Goal: Transaction & Acquisition: Book appointment/travel/reservation

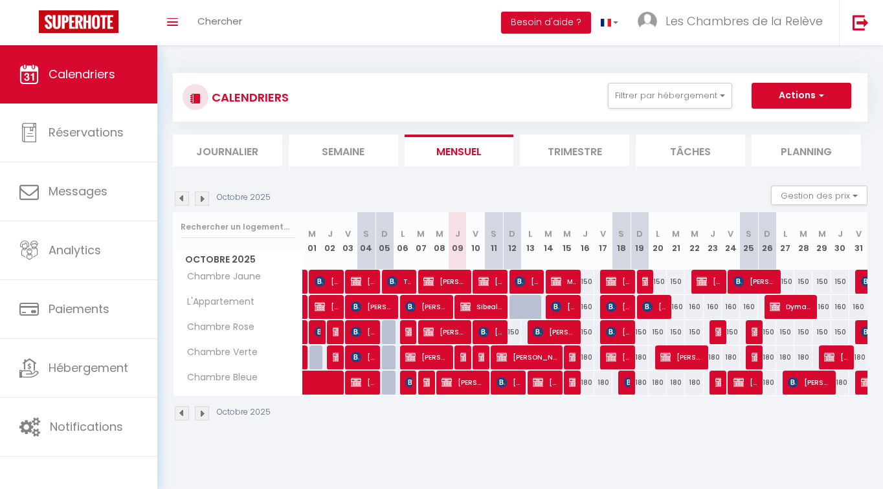
click at [205, 203] on img at bounding box center [202, 199] width 14 height 14
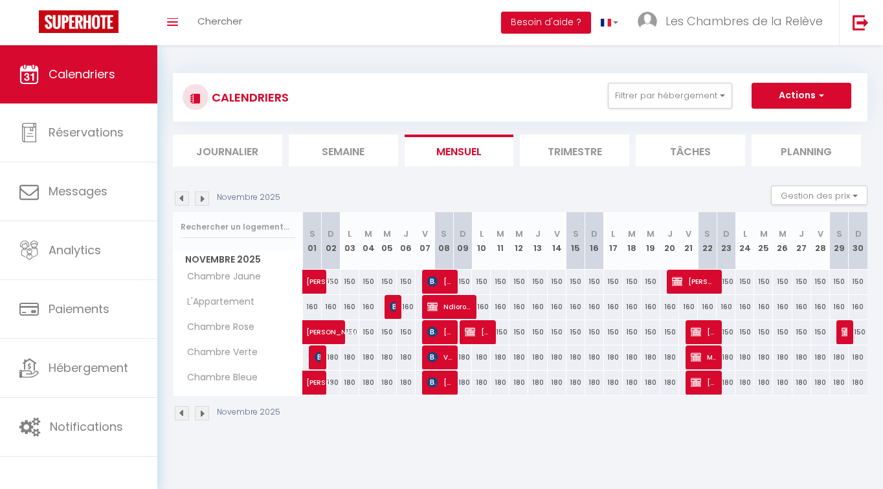
click at [205, 203] on img at bounding box center [202, 199] width 14 height 14
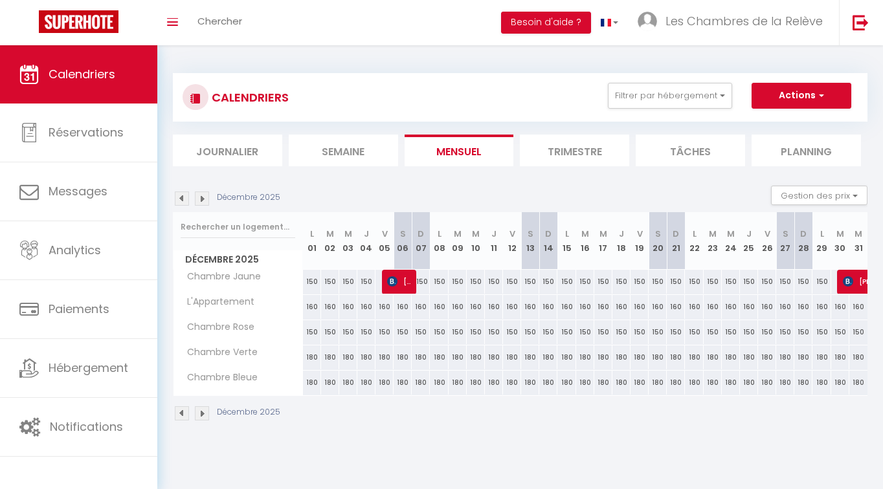
click at [184, 197] on img at bounding box center [182, 199] width 14 height 14
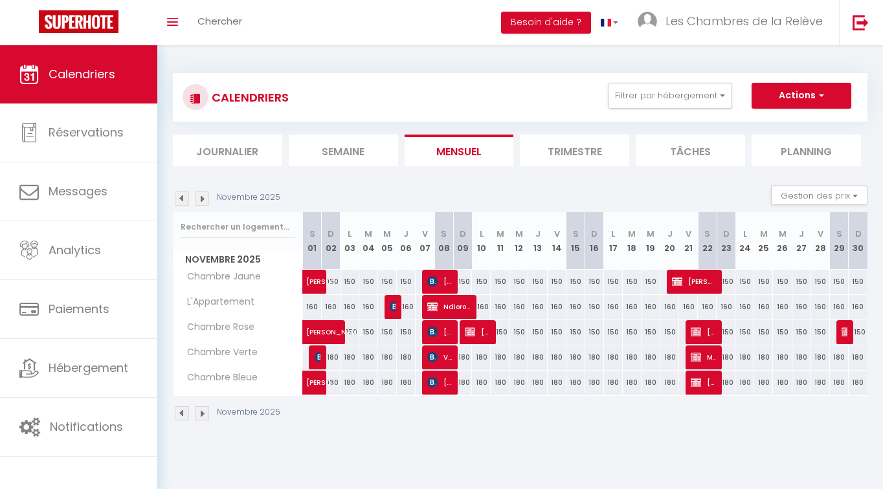
click at [184, 197] on img at bounding box center [182, 199] width 14 height 14
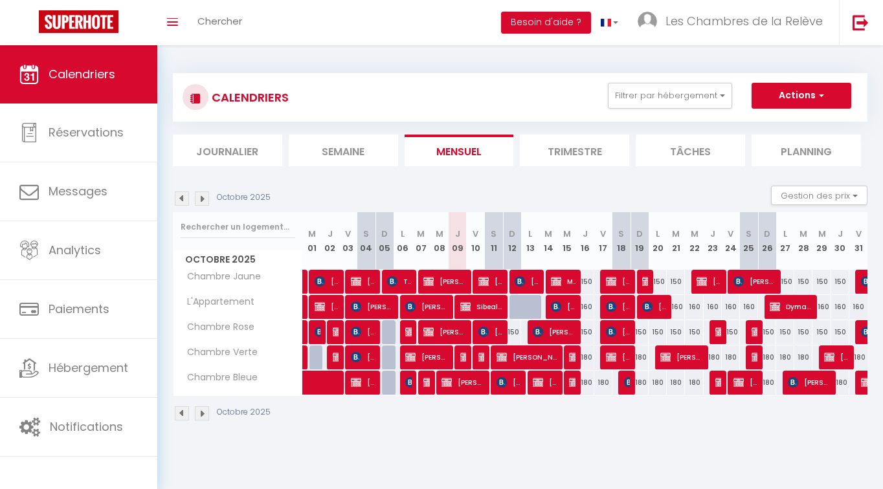
click at [513, 334] on div "150" at bounding box center [512, 332] width 18 height 24
type input "150"
type input "Dim 12 Octobre 2025"
type input "Lun 13 Octobre 2025"
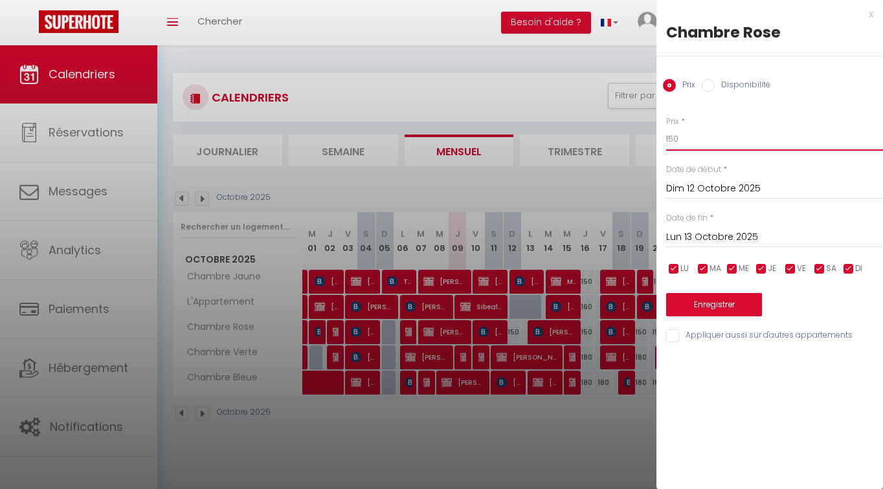
click at [692, 137] on input "150" at bounding box center [774, 139] width 217 height 23
type input "130"
click at [740, 302] on button "Enregistrer" at bounding box center [714, 304] width 96 height 23
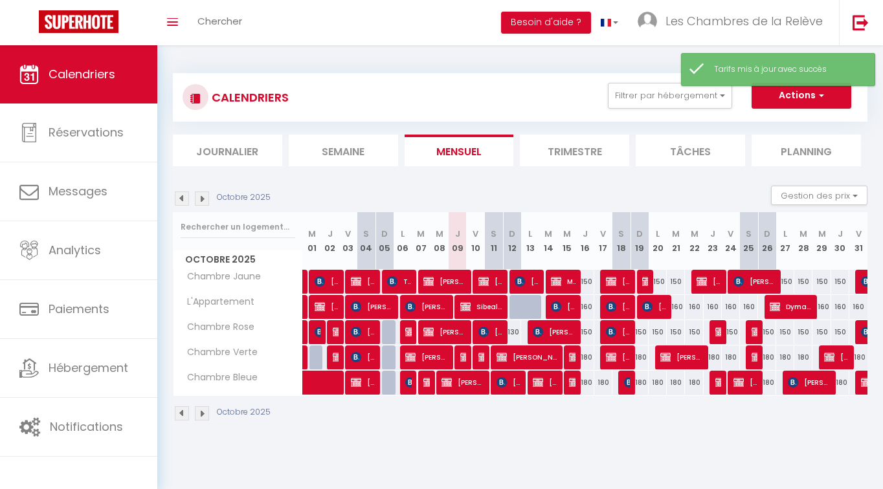
click at [588, 284] on div "150" at bounding box center [585, 282] width 18 height 24
type input "150"
type input "Jeu 16 Octobre 2025"
type input "Ven 17 Octobre 2025"
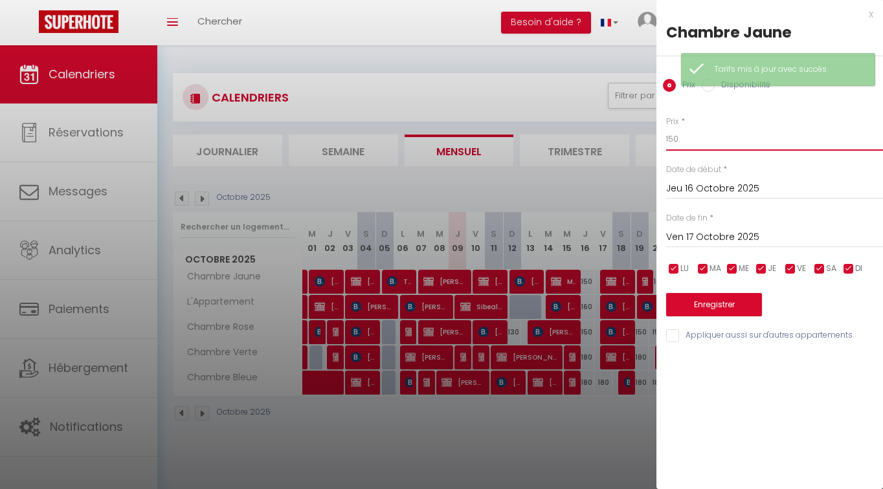
click at [706, 140] on input "150" at bounding box center [774, 139] width 217 height 23
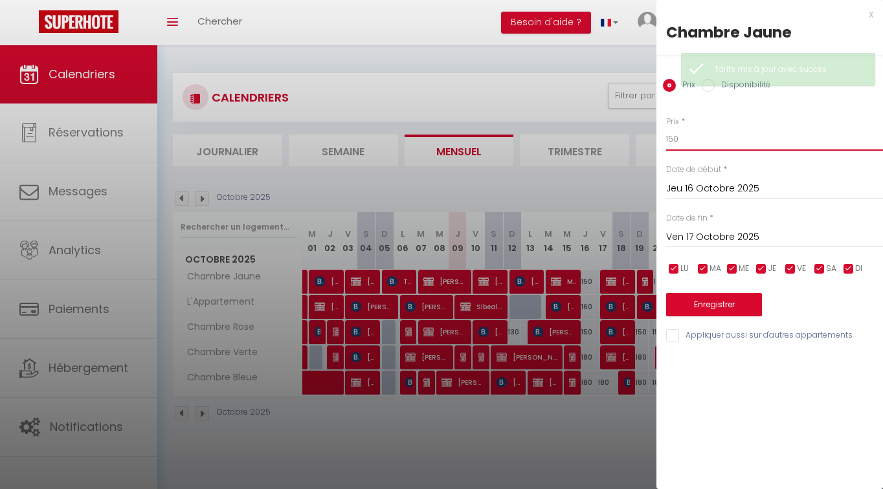
click at [706, 140] on input "150" at bounding box center [774, 139] width 217 height 23
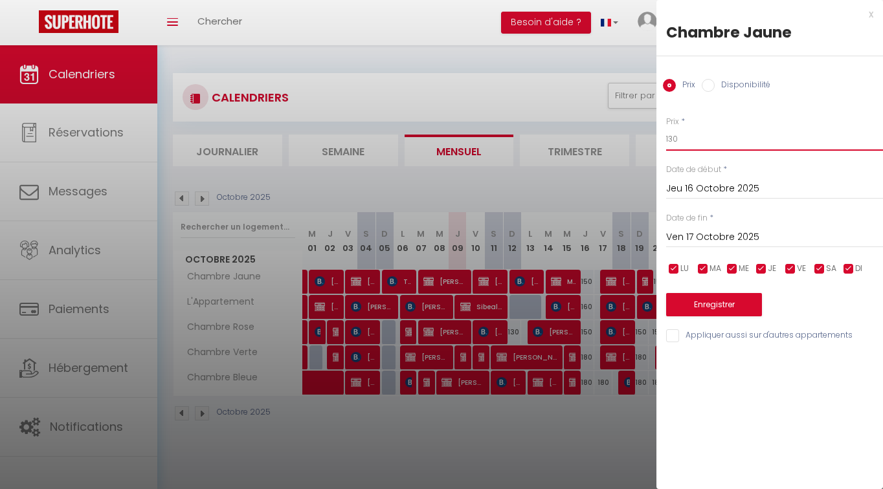
type input "130"
click at [717, 301] on button "Enregistrer" at bounding box center [714, 304] width 96 height 23
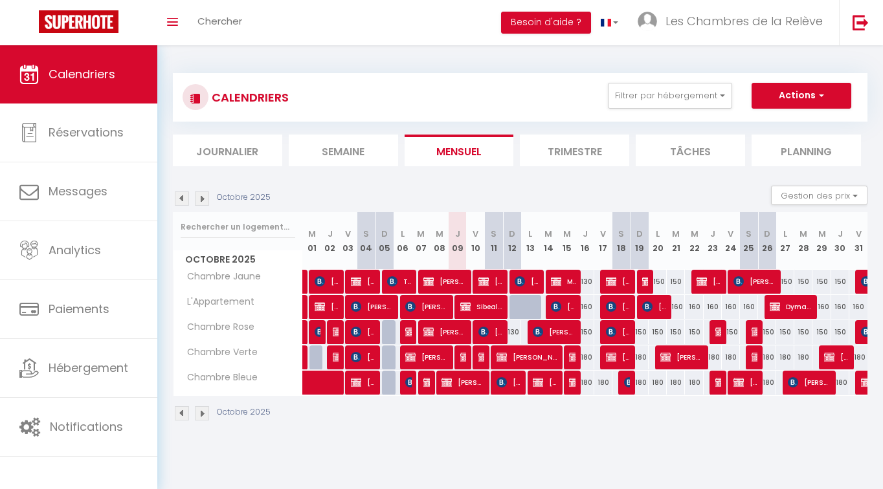
click at [204, 201] on img at bounding box center [202, 199] width 14 height 14
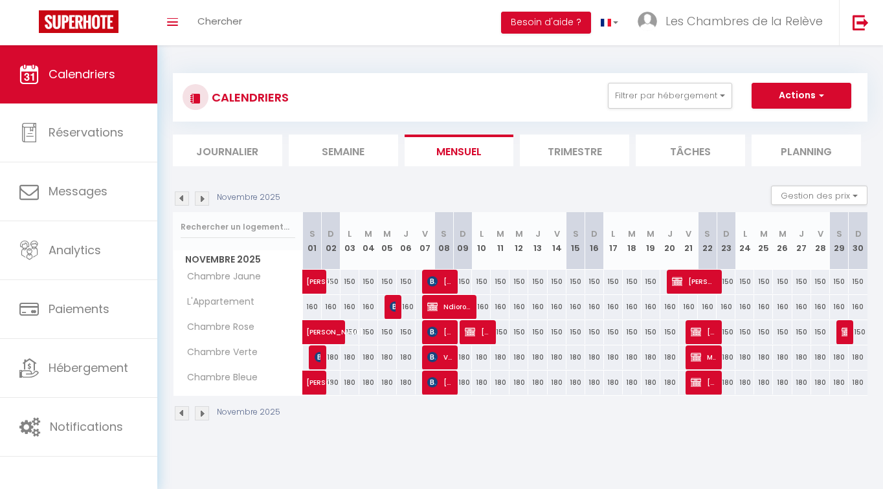
click at [809, 98] on button "Actions" at bounding box center [802, 96] width 100 height 26
click at [779, 124] on link "Nouvelle réservation" at bounding box center [787, 125] width 113 height 19
select select
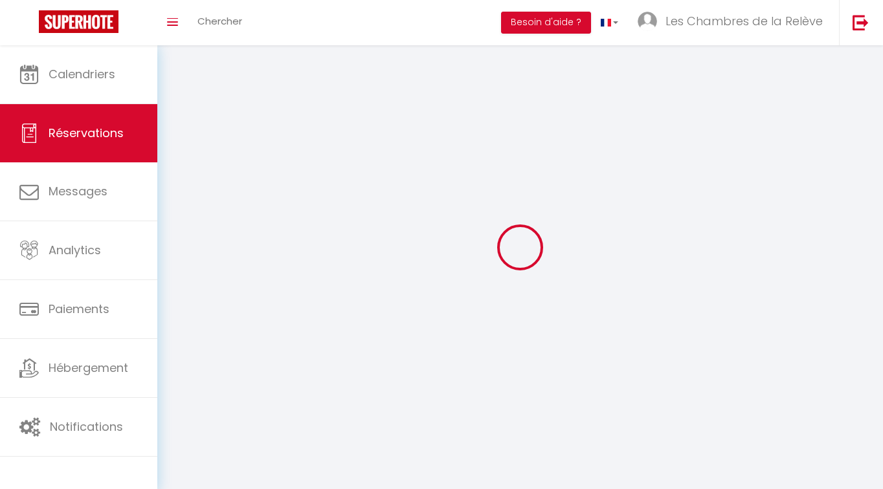
select select
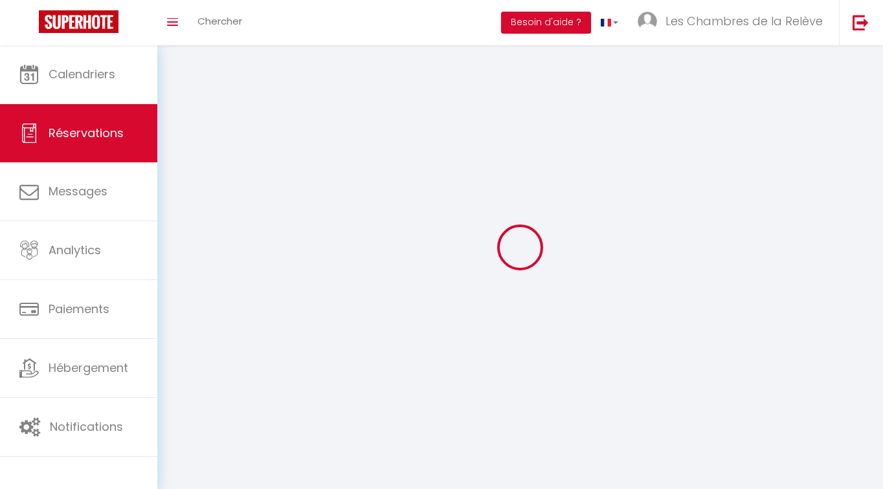
select select
checkbox input "false"
select select
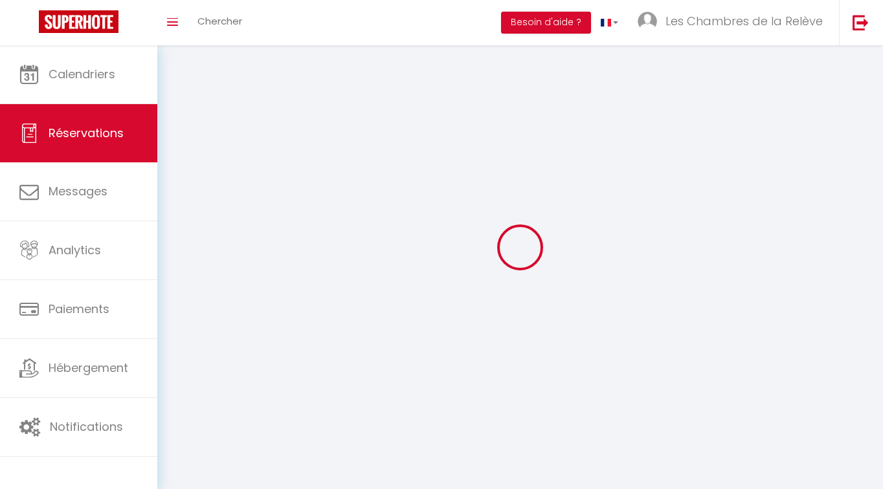
select select
checkbox input "false"
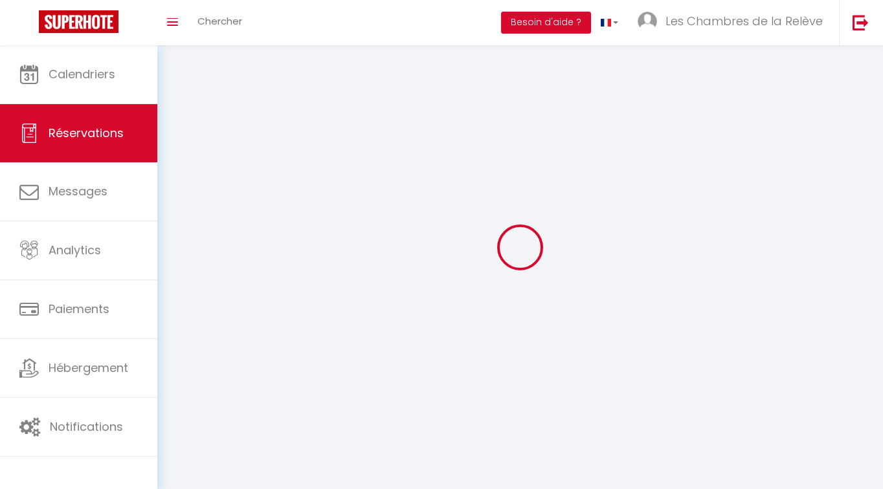
select select
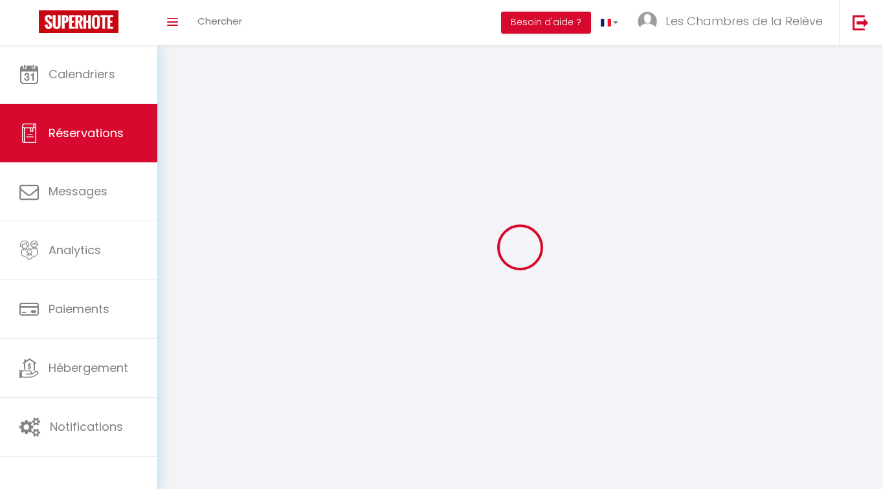
checkbox input "false"
select select
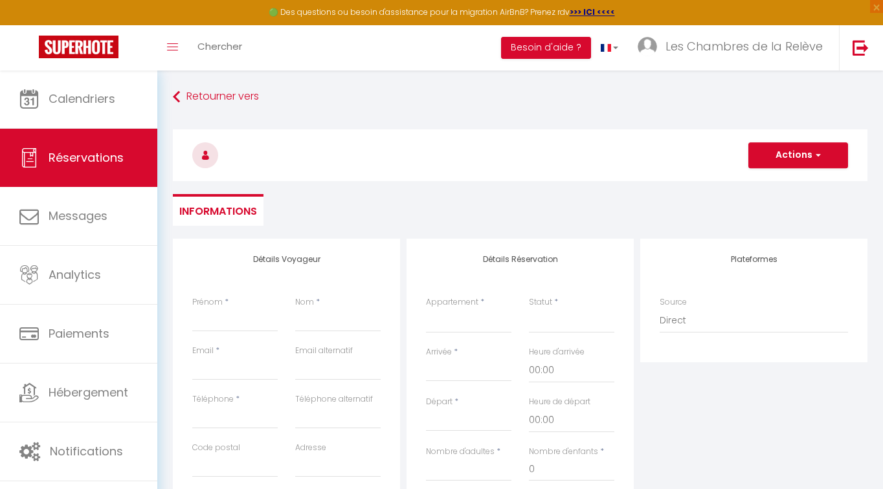
select select
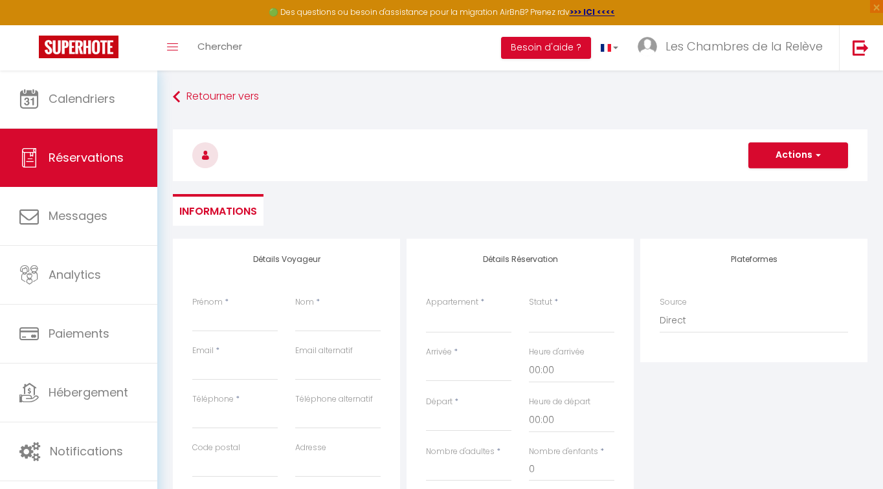
select select
checkbox input "false"
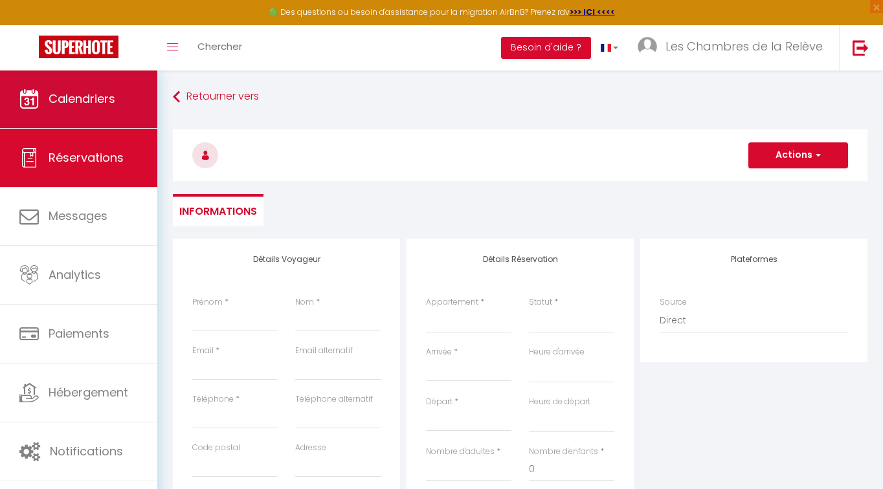
click at [96, 115] on link "Calendriers" at bounding box center [78, 99] width 157 height 58
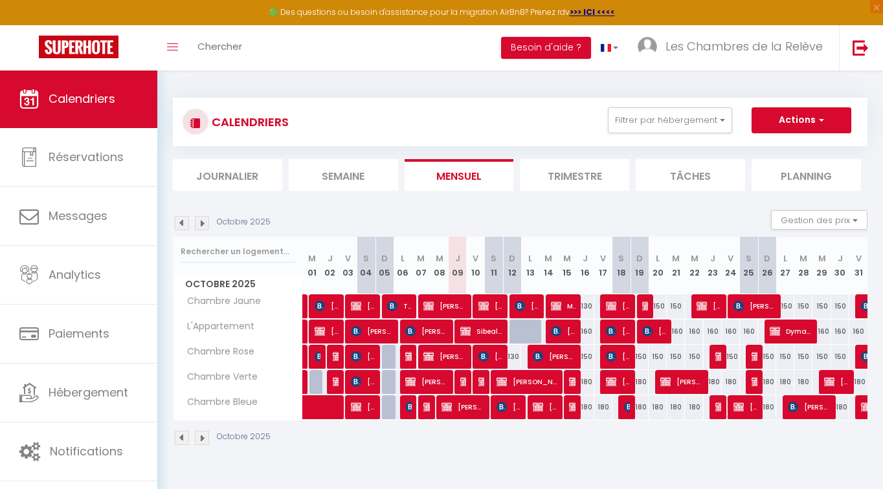
click at [198, 223] on img at bounding box center [202, 223] width 14 height 14
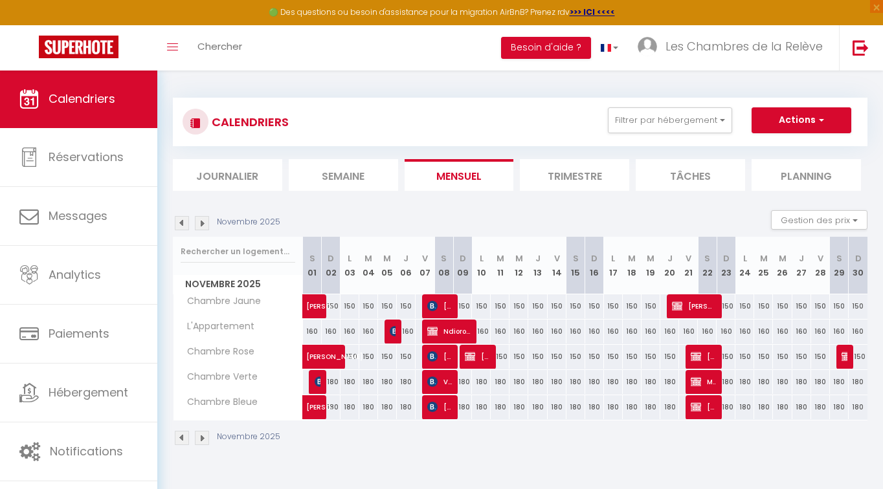
click at [198, 223] on img at bounding box center [202, 223] width 14 height 14
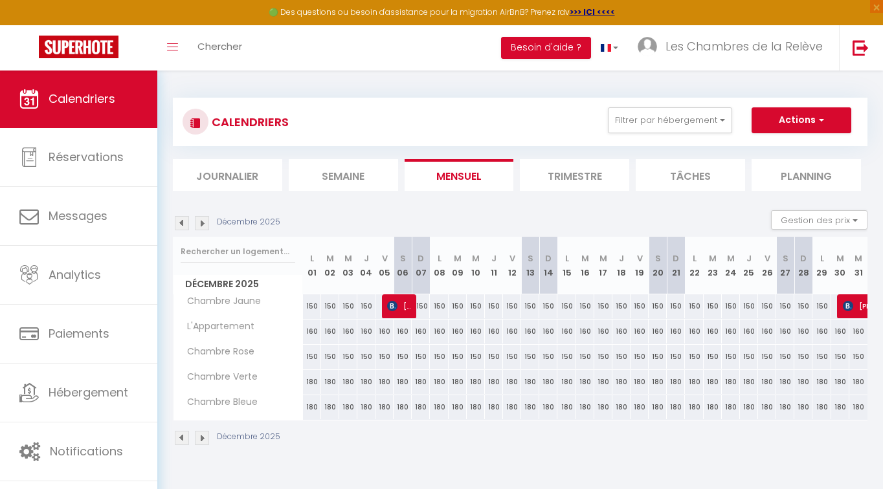
click at [198, 223] on img at bounding box center [202, 223] width 14 height 14
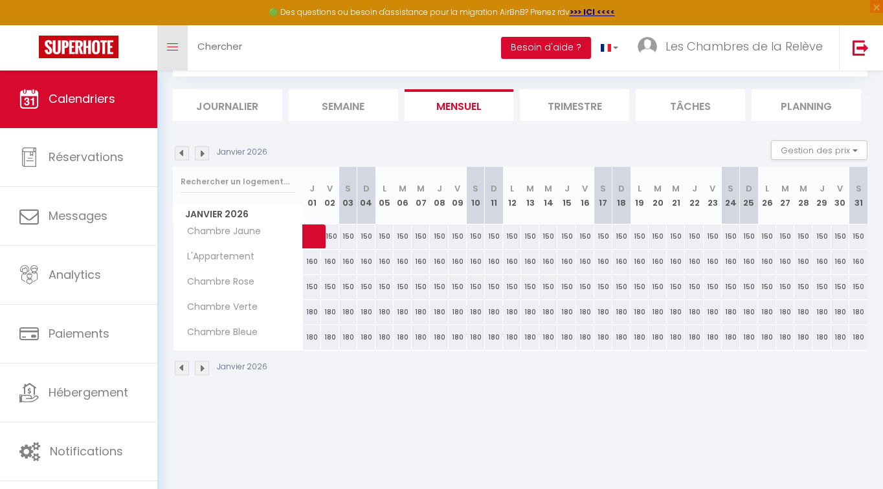
scroll to position [70, 0]
click at [80, 106] on span "Calendriers" at bounding box center [82, 99] width 67 height 16
click at [237, 51] on span "Chercher" at bounding box center [219, 46] width 45 height 14
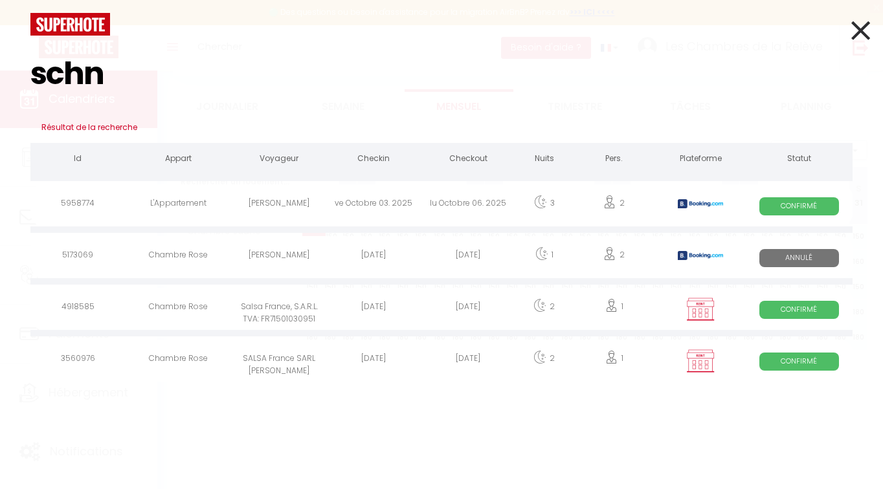
type input "schn"
click at [317, 200] on div "[PERSON_NAME]" at bounding box center [279, 205] width 95 height 42
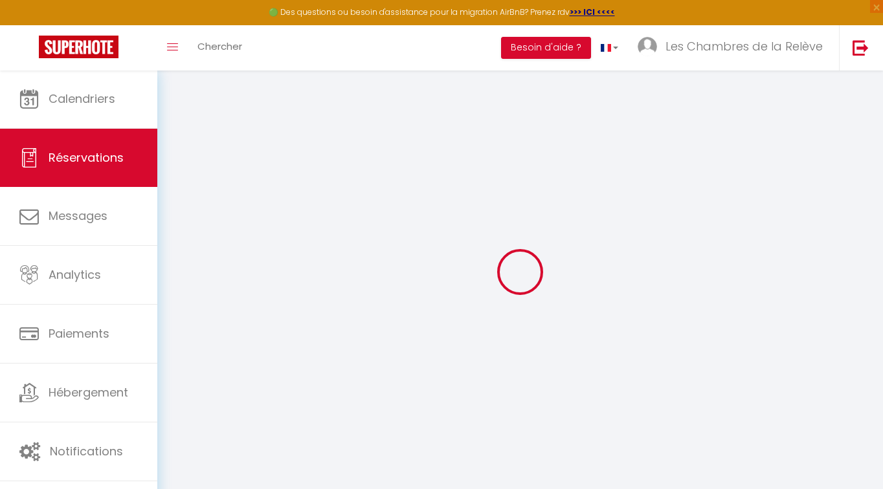
select select
checkbox input "false"
select select
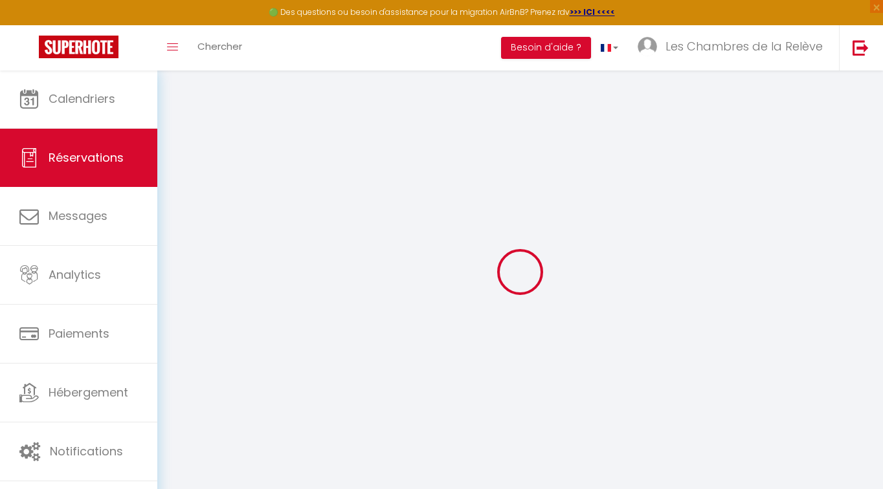
checkbox input "false"
type textarea "** THIS RESERVATION HAS BEEN PRE-PAID ** BOOKING NOTE : Payment charge is EUR 7…"
type input "21.12"
select select
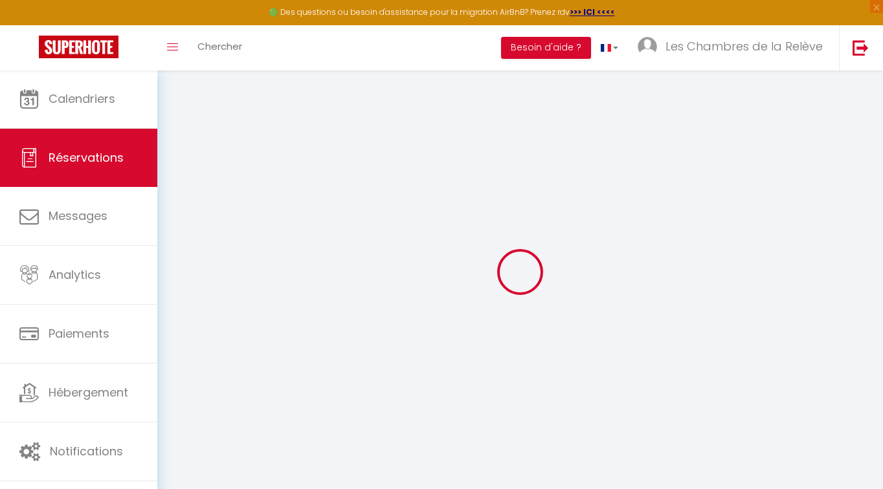
checkbox input "false"
select select
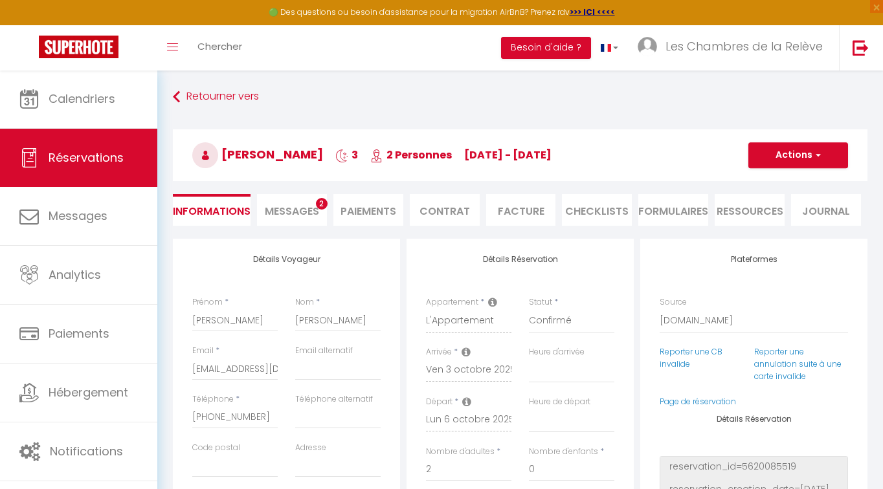
click at [274, 208] on span "Messages" at bounding box center [292, 211] width 54 height 15
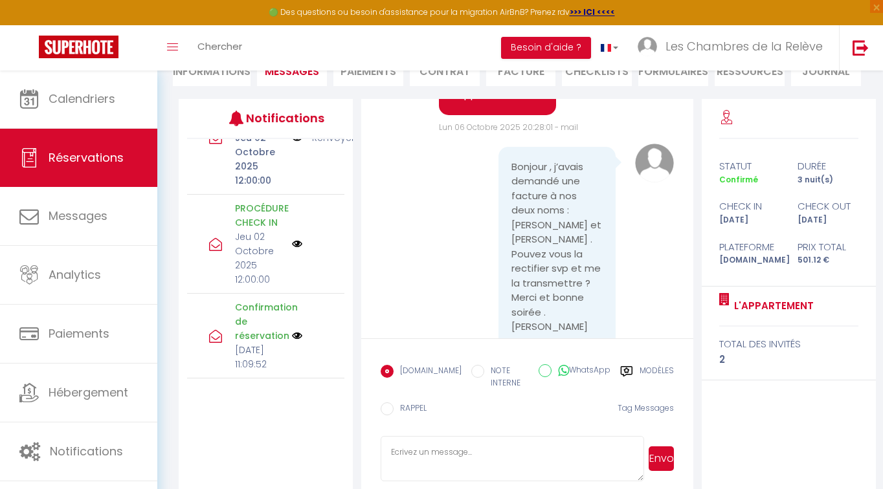
scroll to position [3908, 0]
drag, startPoint x: 510, startPoint y: 225, endPoint x: 601, endPoint y: 224, distance: 91.3
click at [601, 224] on div "Bonjour , j’avais demandé une facture à nos deux noms : [PERSON_NAME] et [PERSO…" at bounding box center [556, 244] width 117 height 201
click at [601, 224] on pre "Bonjour , j’avais demandé une facture à nos deux noms : [PERSON_NAME] et [PERSO…" at bounding box center [556, 244] width 91 height 175
drag, startPoint x: 598, startPoint y: 227, endPoint x: 511, endPoint y: 227, distance: 86.7
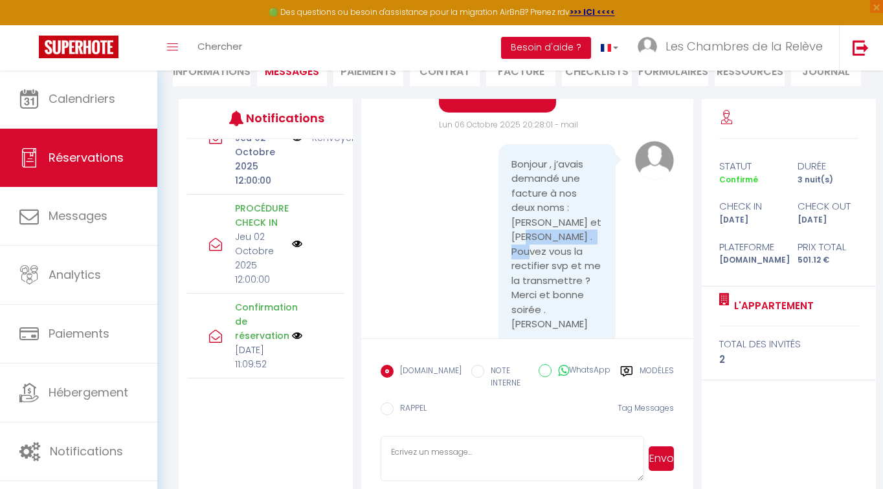
click at [511, 227] on pre "Bonjour , j’avais demandé une facture à nos deux noms : [PERSON_NAME] et [PERSO…" at bounding box center [556, 244] width 91 height 175
copy pre "[PERSON_NAME]"
click at [499, 81] on li "Facture" at bounding box center [521, 70] width 70 height 32
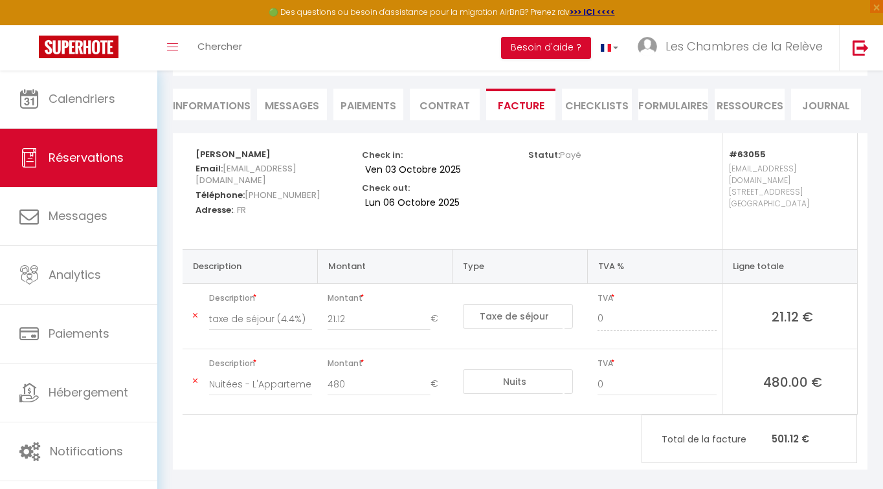
click at [230, 179] on span "[EMAIL_ADDRESS][DOMAIN_NAME]" at bounding box center [245, 174] width 101 height 30
click at [245, 151] on strong "[PERSON_NAME]" at bounding box center [232, 154] width 75 height 12
click at [212, 111] on li "Informations" at bounding box center [212, 105] width 78 height 32
select select
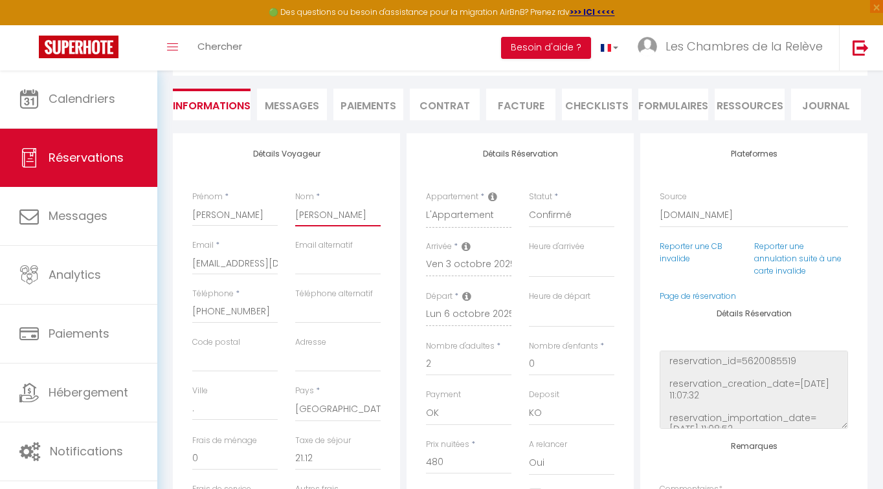
click at [346, 216] on input "[PERSON_NAME]" at bounding box center [337, 214] width 85 height 23
type input "[PERSON_NAME]"
select select
checkbox input "false"
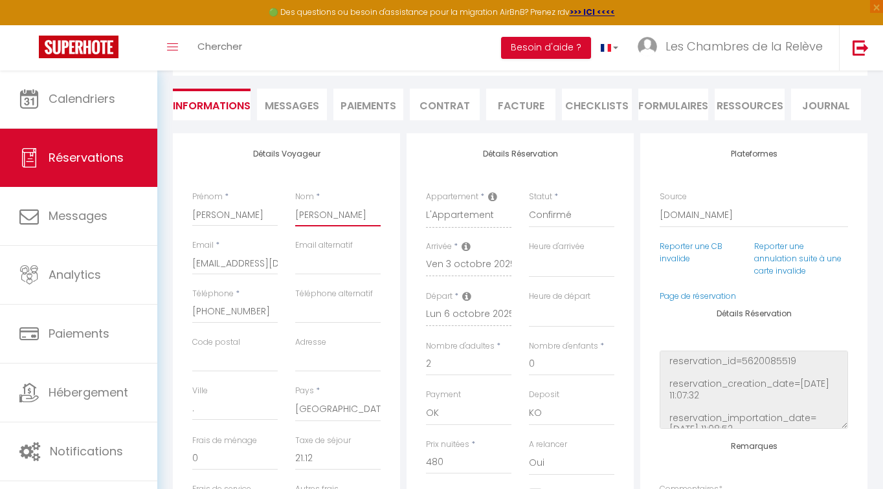
paste input "[PERSON_NAME]"
type input "[PERSON_NAME]"
select select
checkbox input "false"
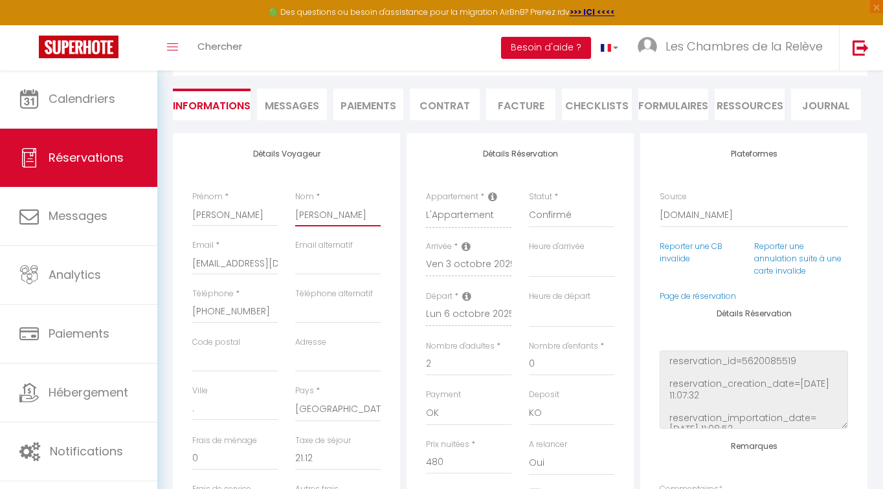
click at [298, 211] on input "[PERSON_NAME]" at bounding box center [337, 214] width 85 height 23
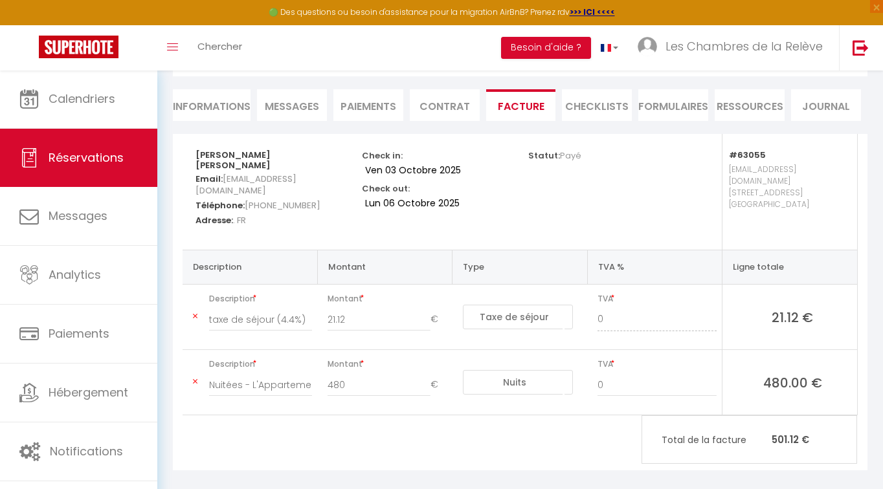
type input "[PERSON_NAME]"
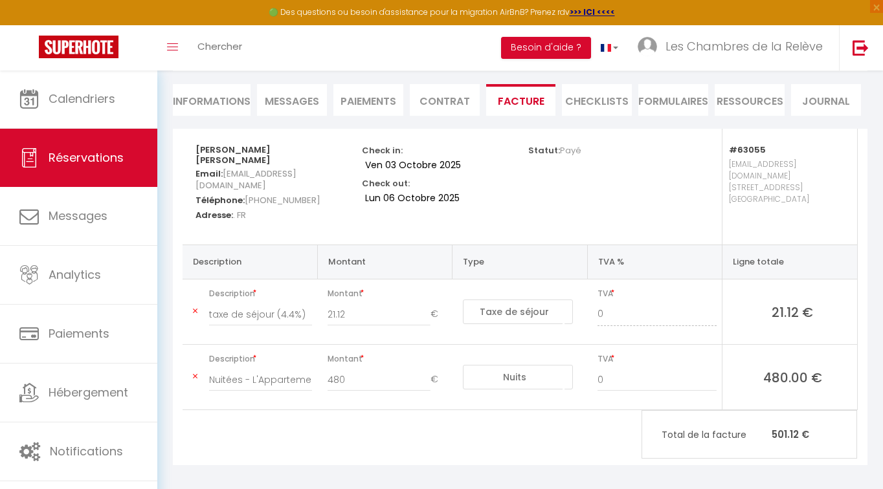
select select
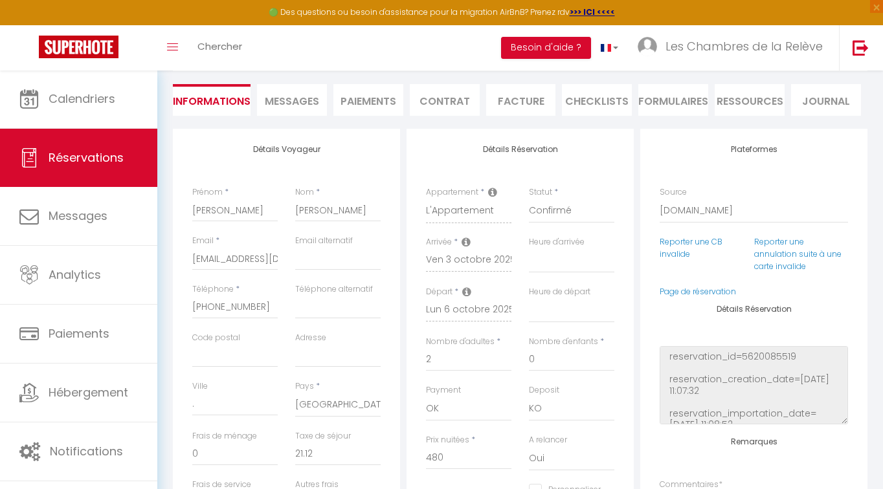
scroll to position [106, 0]
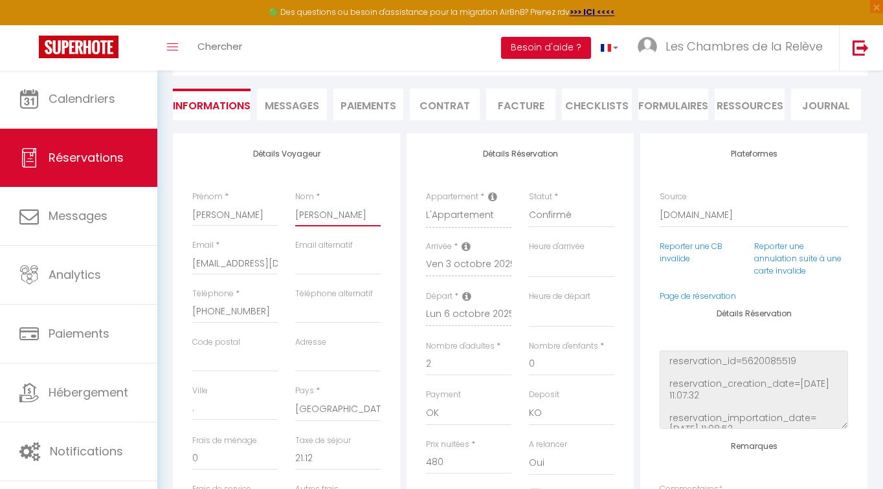
click at [307, 217] on input "[PERSON_NAME]" at bounding box center [337, 214] width 85 height 23
drag, startPoint x: 342, startPoint y: 214, endPoint x: 279, endPoint y: 214, distance: 62.8
click at [279, 214] on div "Prénom * [PERSON_NAME] * [PERSON_NAME]" at bounding box center [286, 215] width 205 height 49
type input "[PERSON_NAME]"
select select
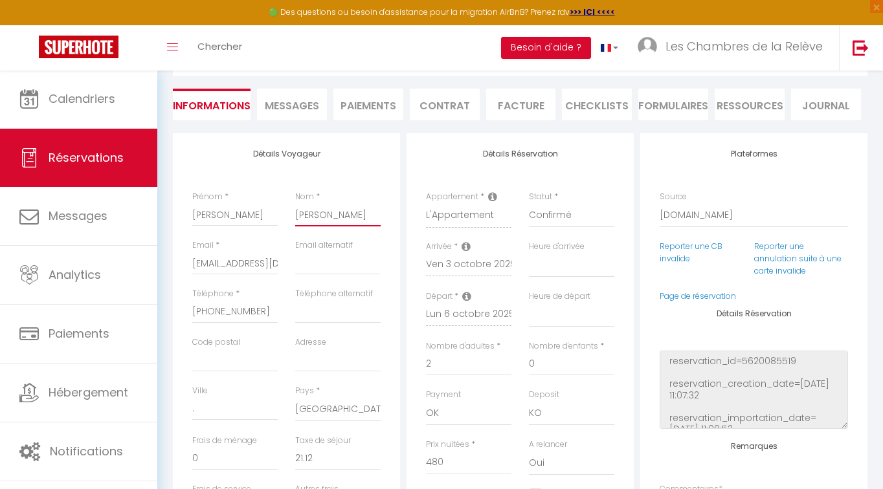
select select
checkbox input "false"
type input "[PERSON_NAME]"
click at [250, 218] on input "[PERSON_NAME]" at bounding box center [234, 214] width 85 height 23
type input "[PERSON_NAME]"
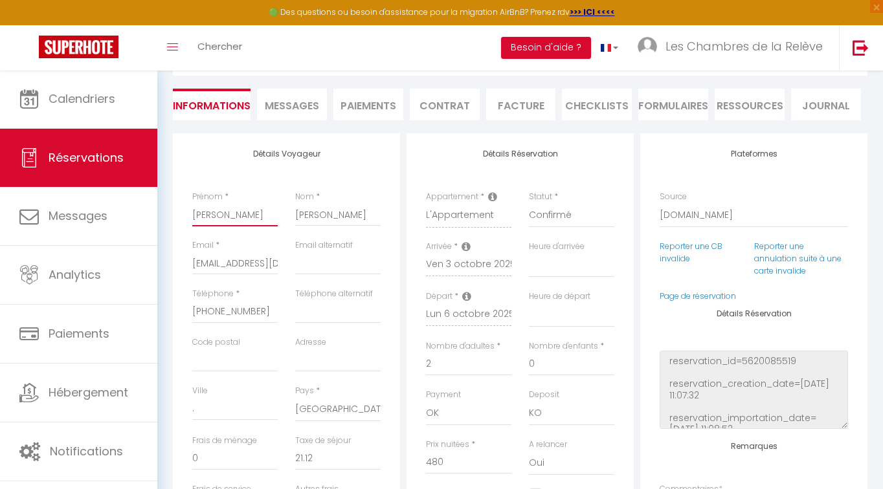
select select
checkbox input "false"
paste input "[PERSON_NAME]"
type input "[PERSON_NAME]"
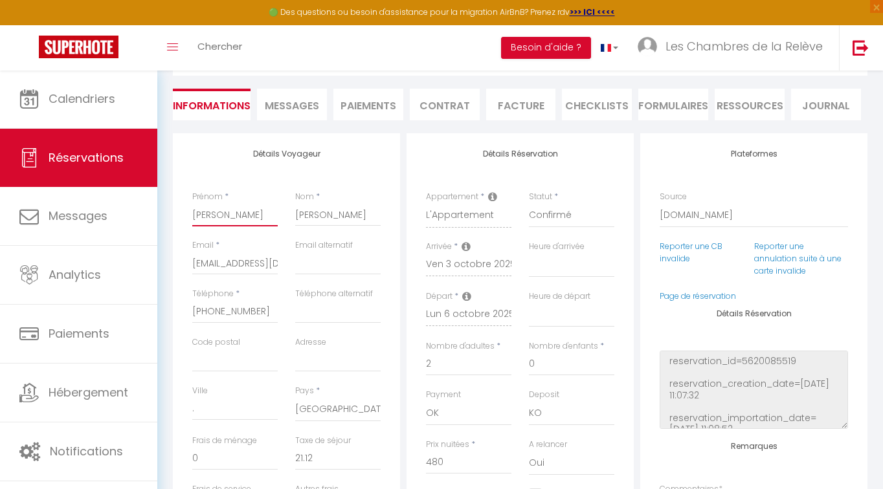
select select
checkbox input "false"
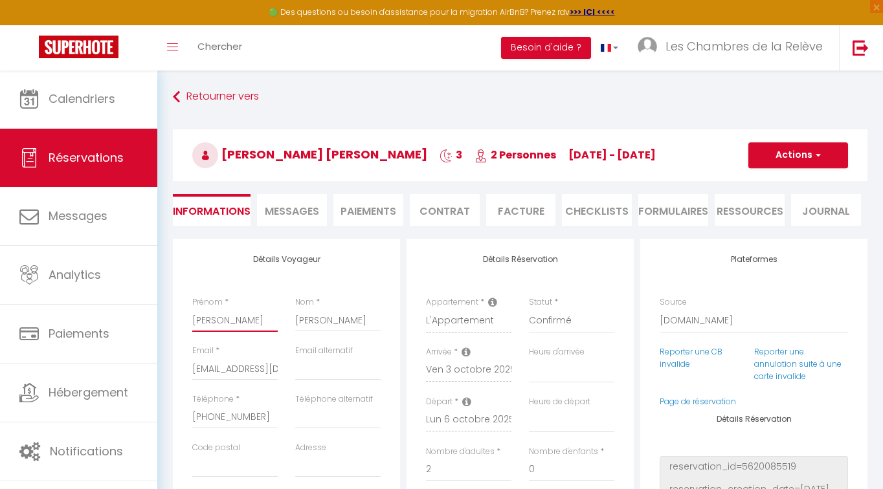
scroll to position [-1, 0]
type input "[PERSON_NAME]"
click at [815, 153] on span "button" at bounding box center [816, 156] width 8 height 12
click at [785, 183] on link "Enregistrer" at bounding box center [785, 183] width 102 height 17
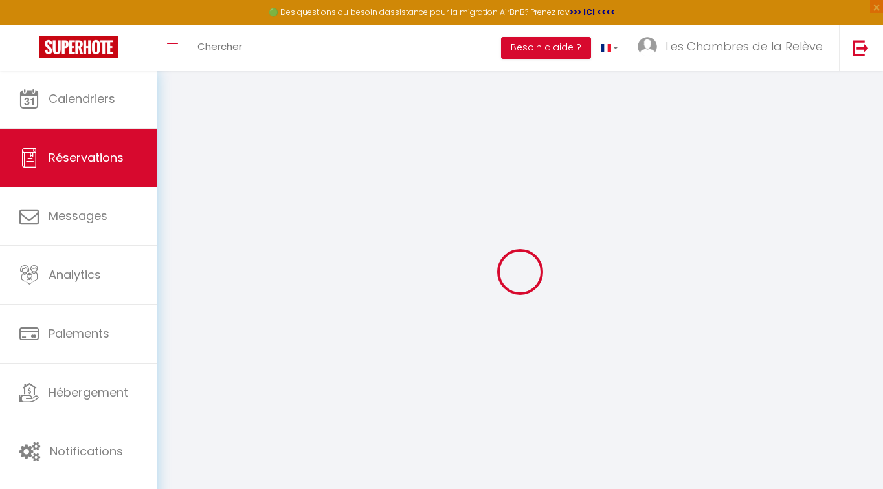
select select "not_cancelled"
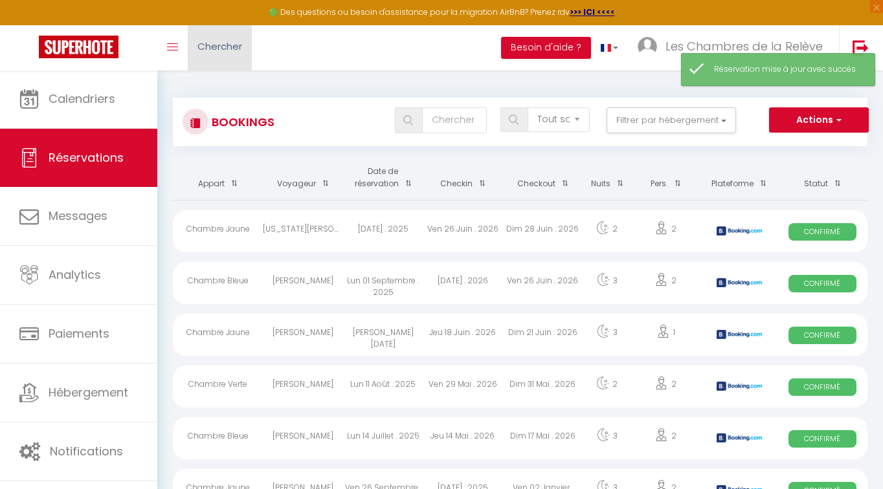
click at [251, 50] on link "Chercher" at bounding box center [220, 47] width 64 height 45
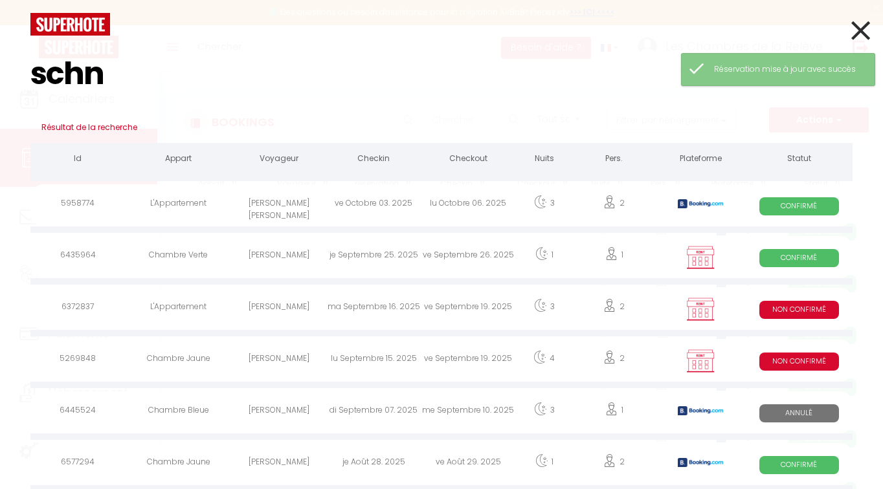
type input "schn"
click at [285, 216] on div "[PERSON_NAME] [PERSON_NAME]" at bounding box center [279, 205] width 95 height 42
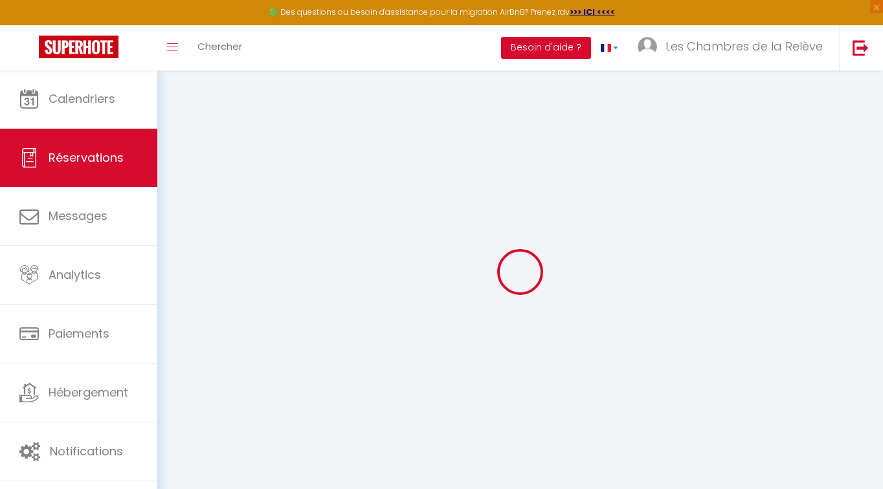
select select "taxes"
select select
checkbox input "false"
type textarea "** THIS RESERVATION HAS BEEN PRE-PAID ** BOOKING NOTE : Payment charge is EUR 7…"
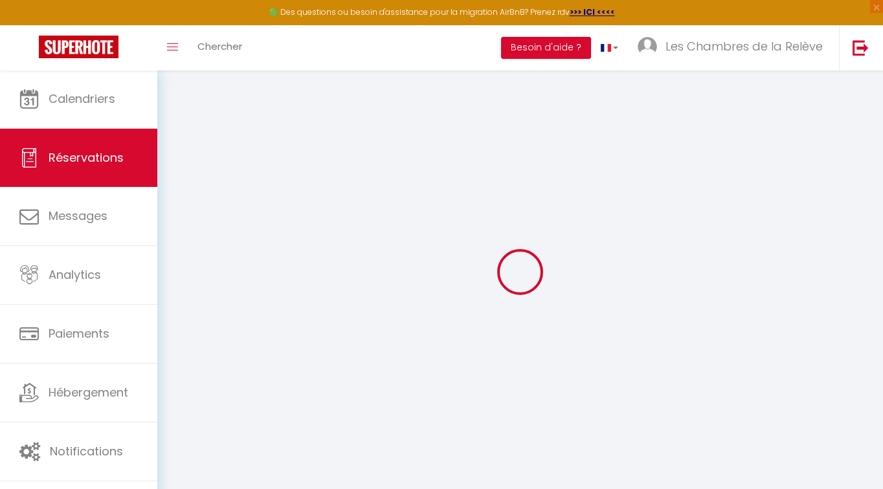
select select
checkbox input "false"
type input "21.12"
select select
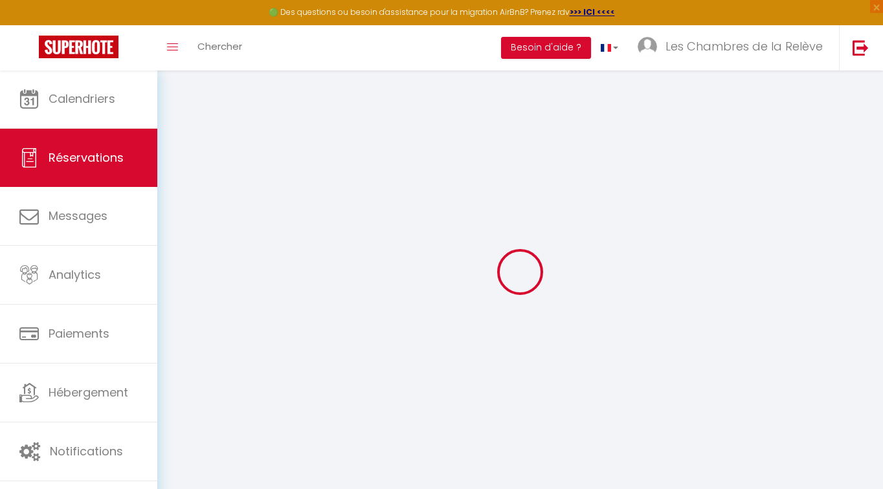
select select
checkbox input "false"
select select
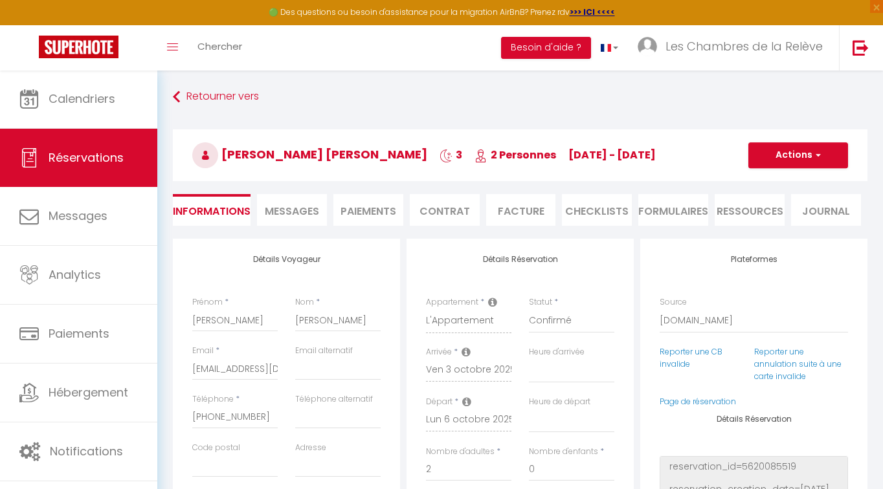
click at [527, 216] on li "Facture" at bounding box center [521, 210] width 70 height 32
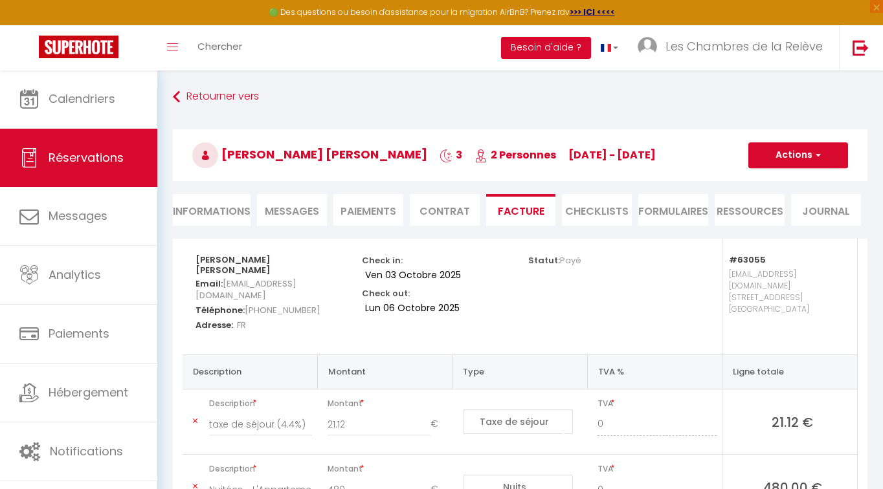
click at [788, 159] on button "Actions" at bounding box center [798, 155] width 100 height 26
click at [787, 218] on link "Envoyer la facture" at bounding box center [788, 217] width 109 height 17
type input "[EMAIL_ADDRESS][DOMAIN_NAME]"
select select "fr"
type input "Votre facture 5958774 - L'Appartement"
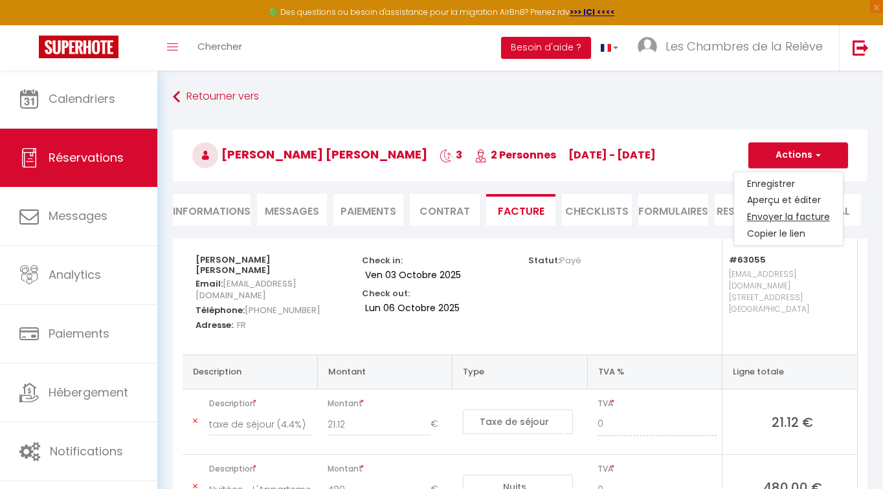
type textarea "Bonjour, Voici le lien pour télécharger votre facture : [URL][DOMAIN_NAME] Déta…"
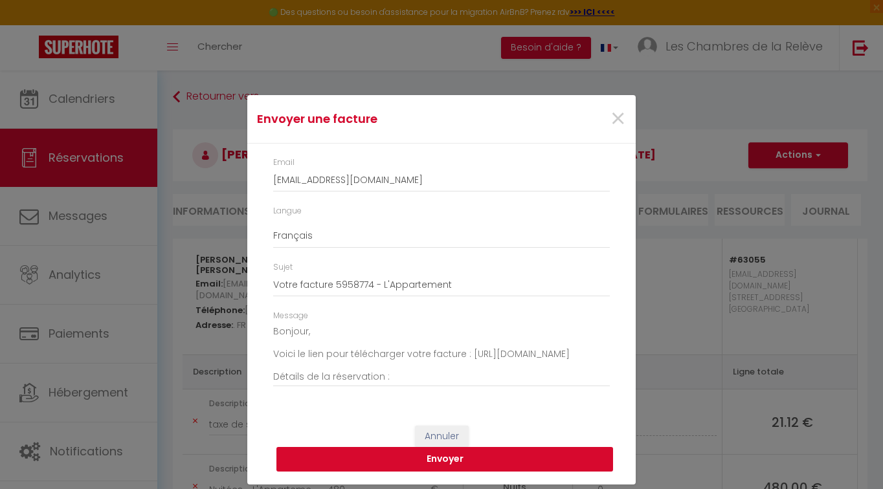
click at [451, 456] on button "Envoyer" at bounding box center [444, 459] width 337 height 25
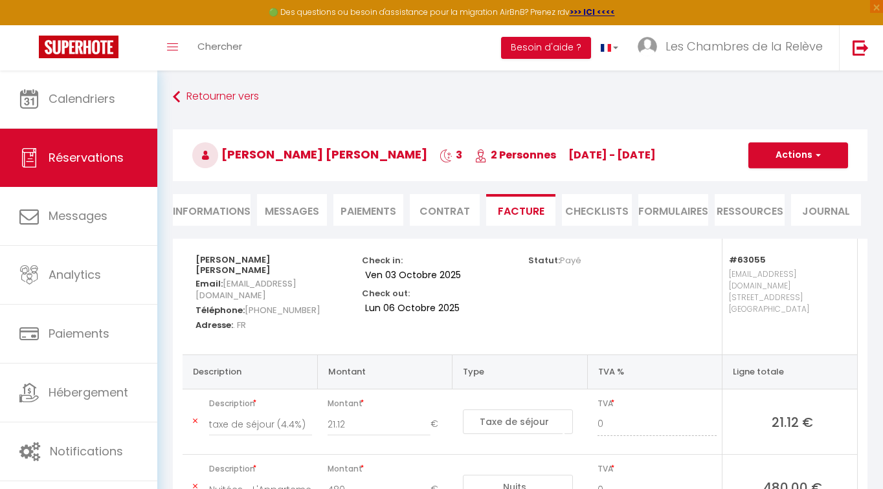
click at [203, 1] on div "🟢 Des questions ou besoin d'assistance pour la migration AirBnB? Prenez rdv >>>…" at bounding box center [441, 12] width 883 height 25
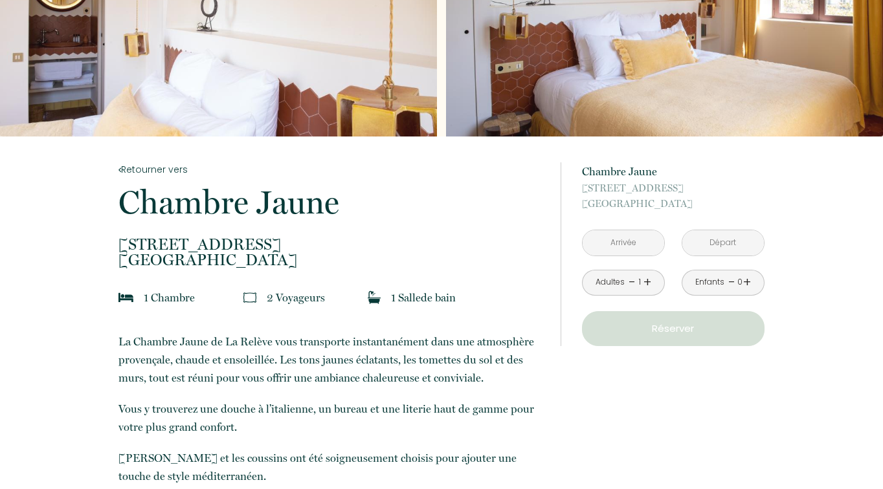
scroll to position [131, 0]
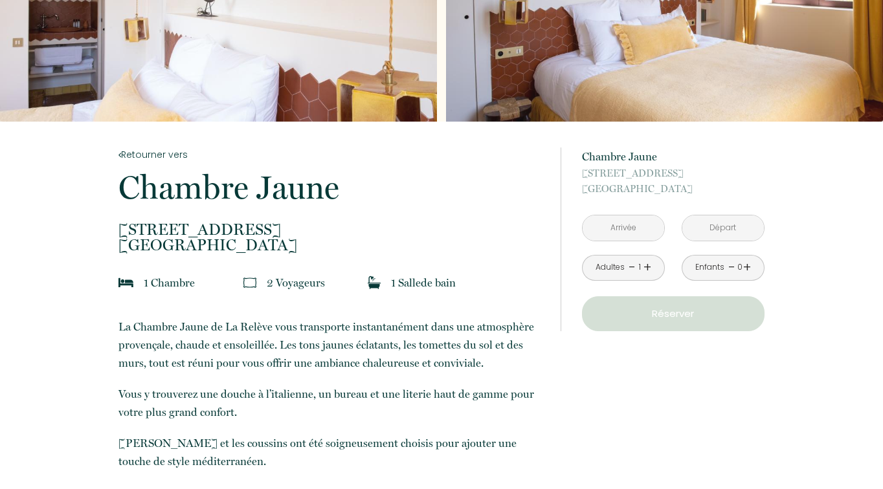
click at [634, 223] on input "text" at bounding box center [624, 228] width 82 height 25
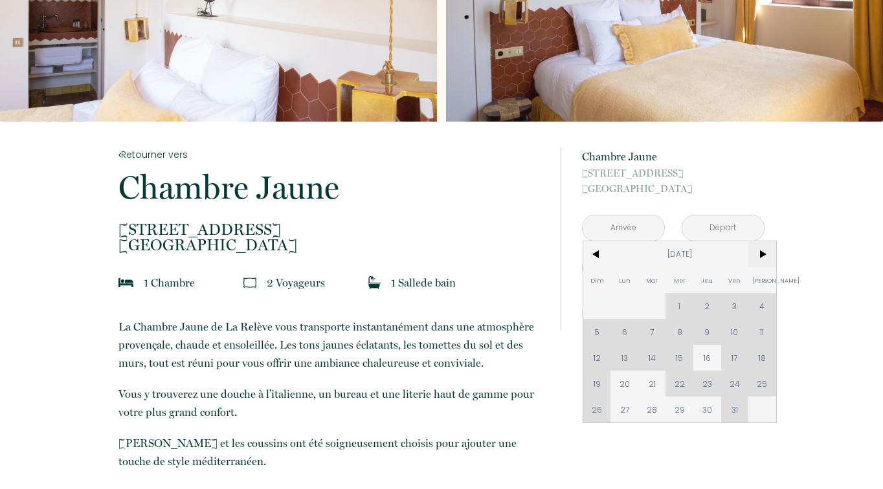
click at [753, 249] on span ">" at bounding box center [762, 254] width 28 height 26
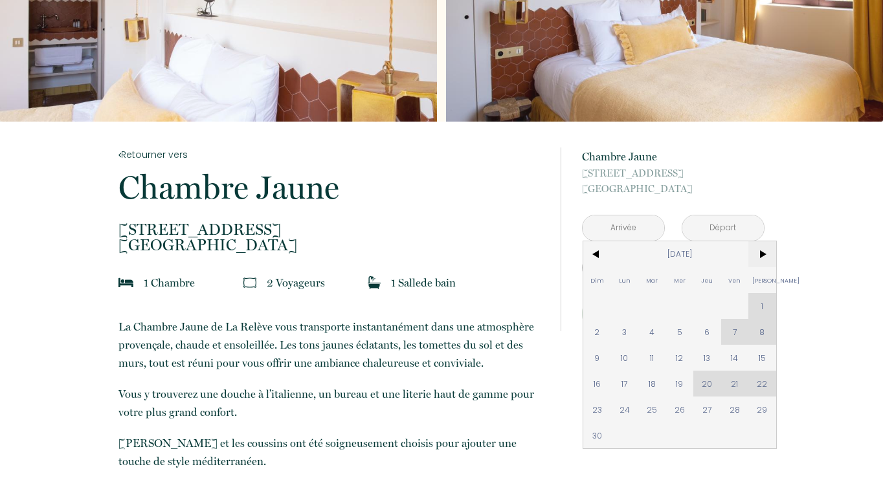
click at [753, 249] on span ">" at bounding box center [762, 254] width 28 height 26
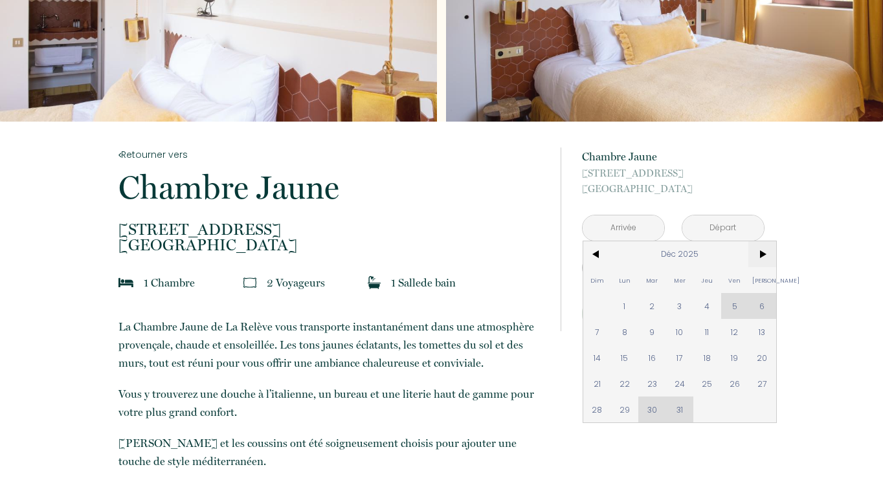
click at [753, 249] on span ">" at bounding box center [762, 254] width 28 height 26
click at [601, 358] on span "11" at bounding box center [597, 358] width 28 height 26
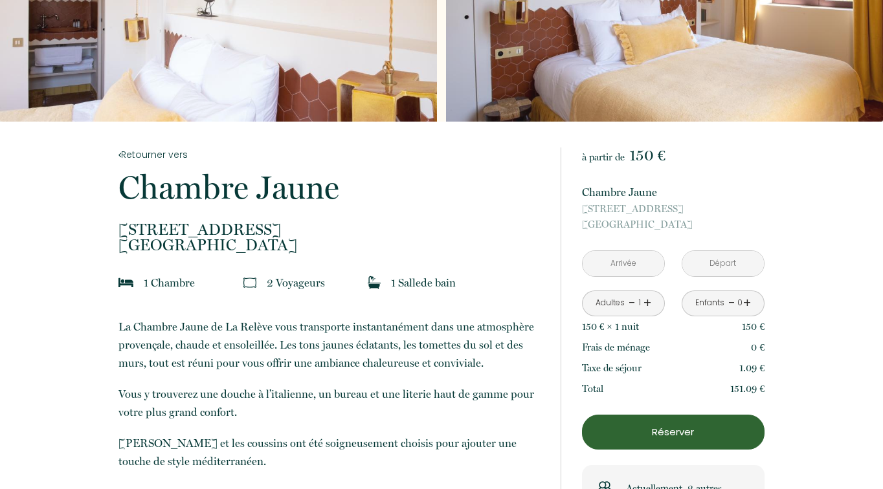
type input "Dim 11 Jan 2026"
click at [713, 266] on input "Lun 12 Jan 2026" at bounding box center [723, 263] width 82 height 25
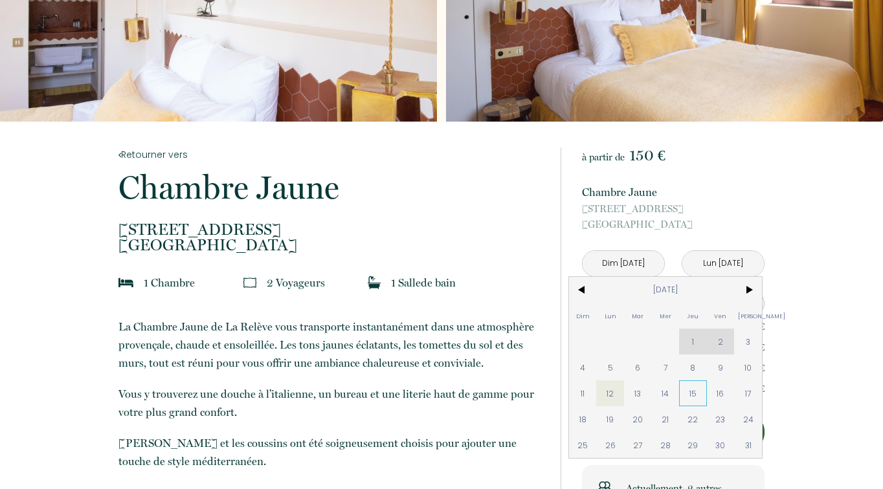
click at [684, 391] on span "15" at bounding box center [693, 394] width 28 height 26
type input "Jeu 15 Jan 2026"
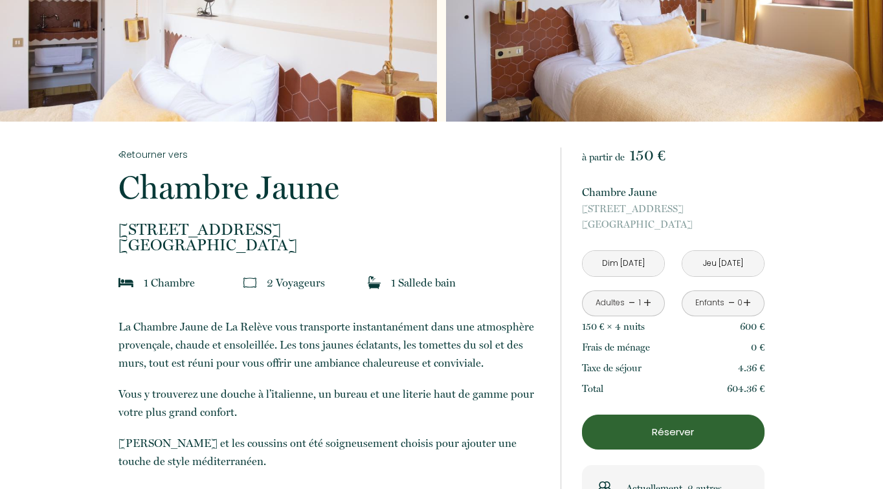
click at [697, 425] on p "Réserver" at bounding box center [672, 433] width 173 height 16
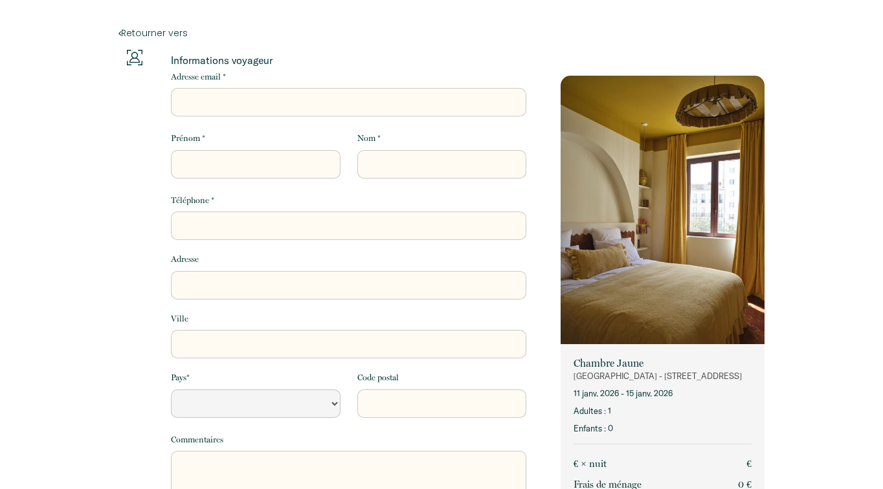
select select "Default select example"
